Goal: Task Accomplishment & Management: Manage account settings

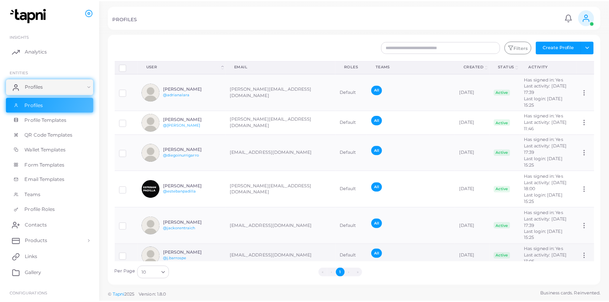
scroll to position [94, 0]
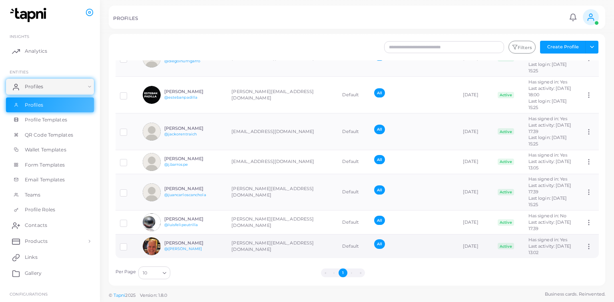
click at [211, 244] on h6 "[PERSON_NAME]" at bounding box center [193, 243] width 59 height 5
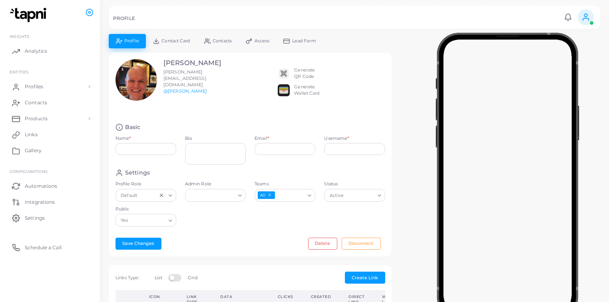
type input "**********"
type input "******"
click at [54, 83] on link "Profiles" at bounding box center [50, 87] width 88 height 16
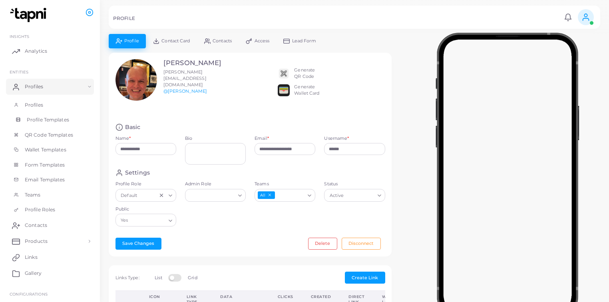
click at [65, 117] on span "Profile Templates" at bounding box center [48, 119] width 42 height 7
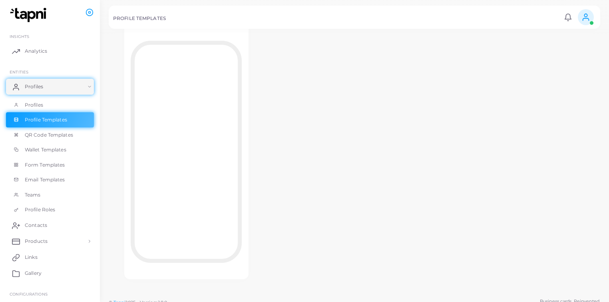
scroll to position [71, 0]
click at [58, 103] on link "Profiles" at bounding box center [50, 105] width 88 height 15
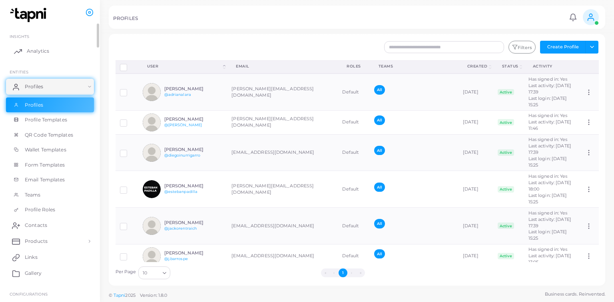
click at [29, 55] on link "Analytics" at bounding box center [50, 51] width 88 height 16
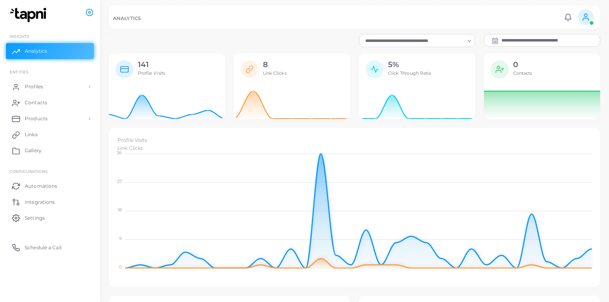
scroll to position [5, 5]
click at [403, 43] on input "Search for option" at bounding box center [414, 40] width 102 height 9
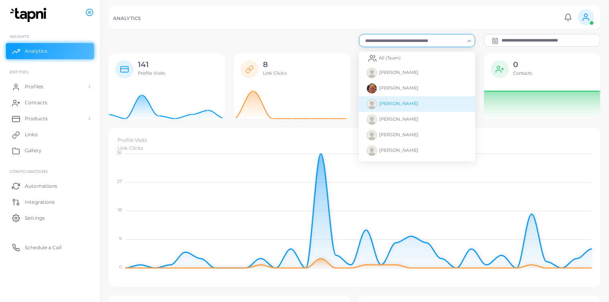
click at [445, 104] on li "[PERSON_NAME]" at bounding box center [417, 104] width 116 height 16
